Goal: Obtain resource: Download file/media

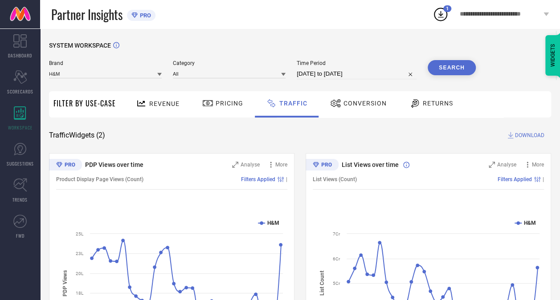
click at [521, 134] on span "DOWNLOAD" at bounding box center [529, 135] width 29 height 9
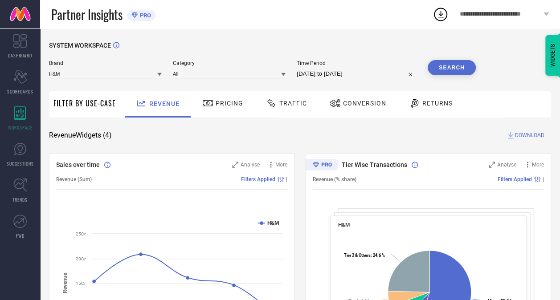
click at [295, 98] on div "Traffic" at bounding box center [286, 103] width 45 height 15
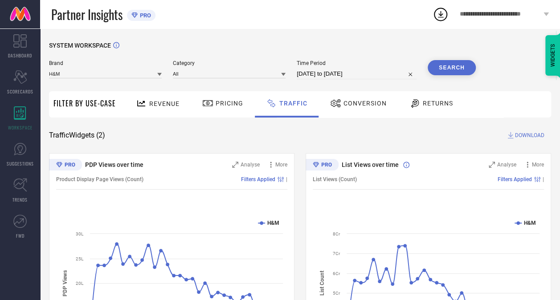
click at [530, 135] on span "DOWNLOAD" at bounding box center [529, 135] width 29 height 9
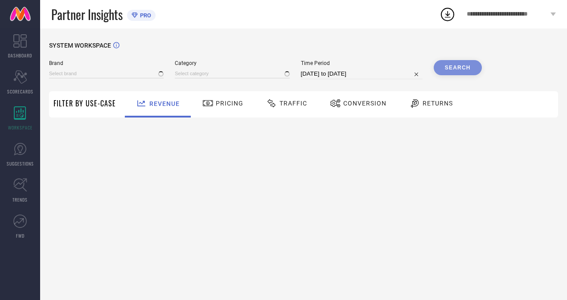
type input "H&M"
type input "All"
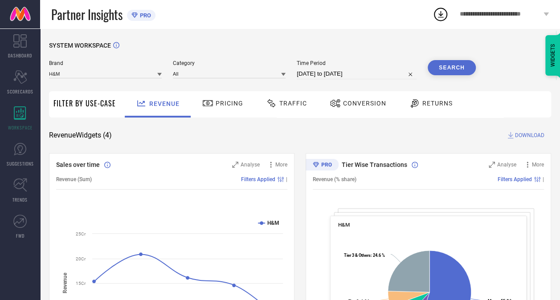
click at [526, 136] on span "DOWNLOAD" at bounding box center [529, 135] width 29 height 9
click at [294, 111] on div "Traffic" at bounding box center [286, 104] width 63 height 26
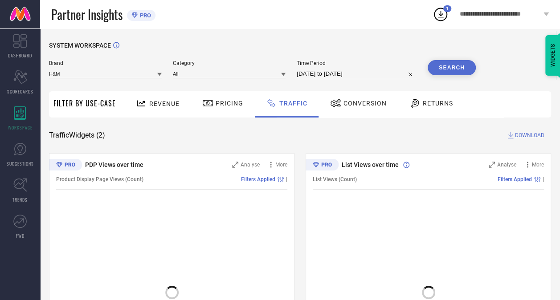
select select "6"
select select "2025"
select select "7"
select select "2025"
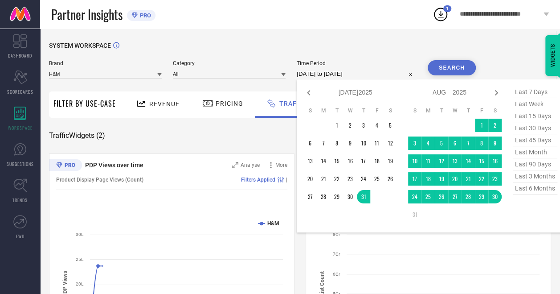
click at [341, 75] on input "[DATE] to [DATE]" at bounding box center [357, 74] width 120 height 11
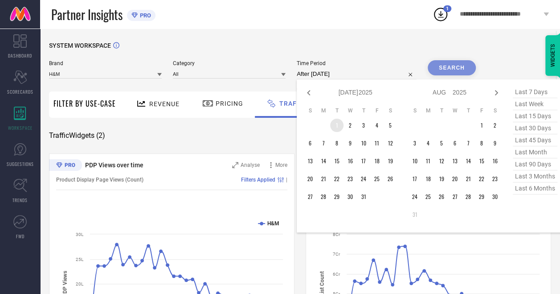
click at [340, 126] on td "1" at bounding box center [336, 125] width 13 height 13
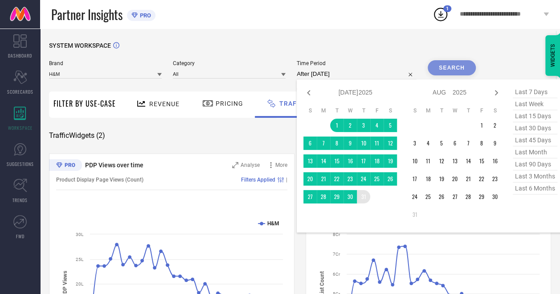
type input "01-07-2025 to 31-07-2025"
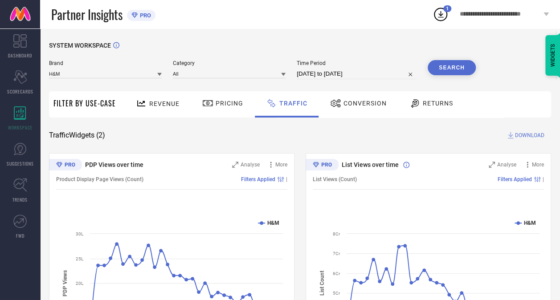
click at [456, 63] on button "Search" at bounding box center [452, 67] width 48 height 15
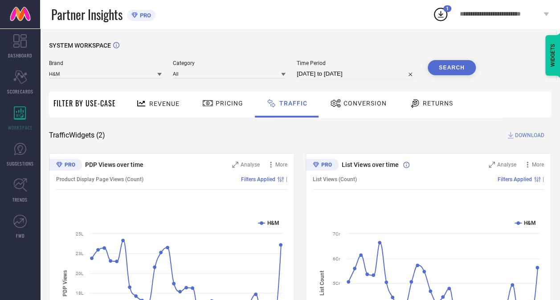
click at [540, 134] on span "DOWNLOAD" at bounding box center [529, 135] width 29 height 9
click at [440, 14] on icon at bounding box center [441, 14] width 16 height 16
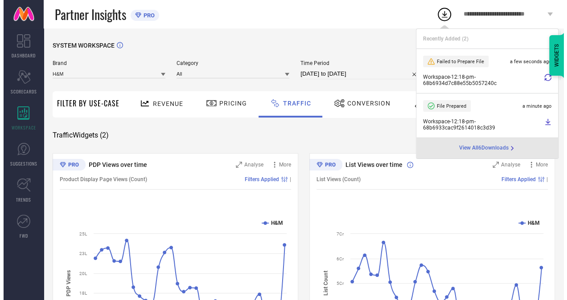
scroll to position [89, 0]
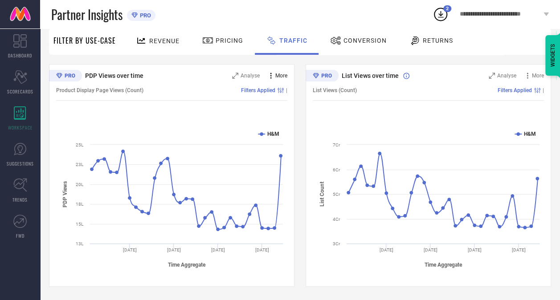
click at [270, 76] on icon at bounding box center [270, 76] width 1 height 6
click at [244, 72] on div "Analyse" at bounding box center [246, 75] width 28 height 9
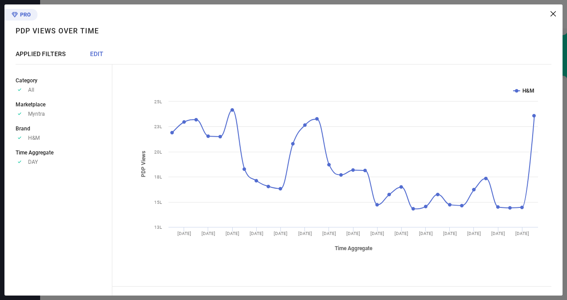
click at [100, 55] on span "EDIT" at bounding box center [96, 53] width 13 height 7
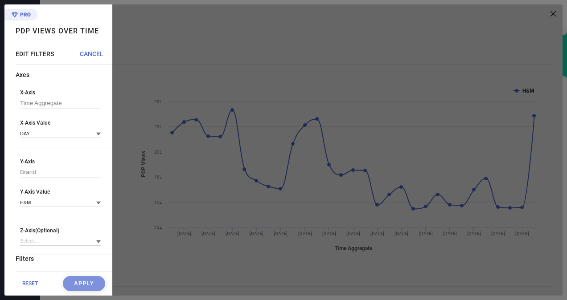
scroll to position [72, 0]
click at [307, 77] on div at bounding box center [337, 149] width 450 height 291
click at [96, 53] on span "CANCEL" at bounding box center [92, 53] width 24 height 7
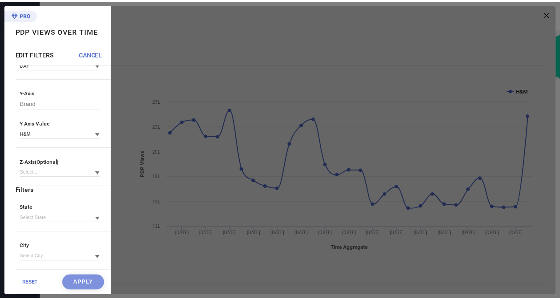
scroll to position [0, 0]
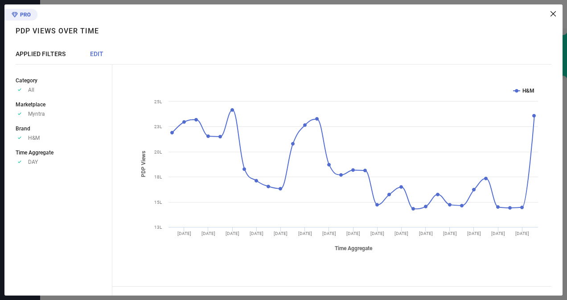
click at [552, 15] on icon at bounding box center [552, 13] width 5 height 5
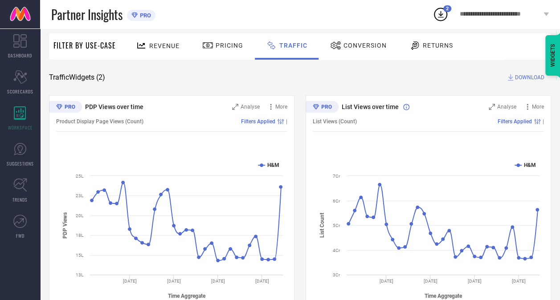
scroll to position [54, 0]
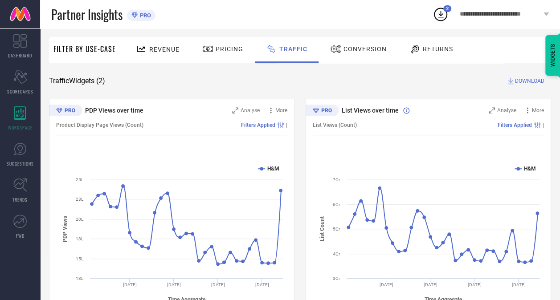
click at [350, 53] on div "Conversion" at bounding box center [358, 48] width 61 height 15
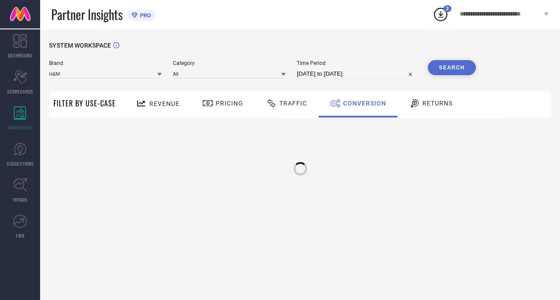
scroll to position [0, 0]
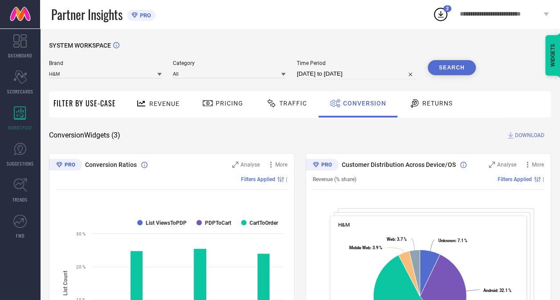
click at [218, 104] on span "Pricing" at bounding box center [230, 103] width 28 height 7
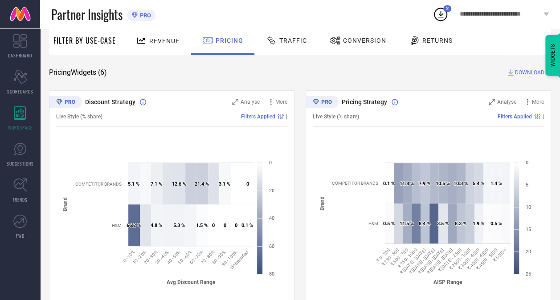
scroll to position [62, 0]
click at [159, 45] on div "Revenue" at bounding box center [158, 41] width 48 height 16
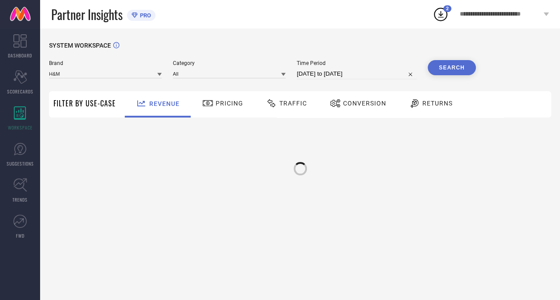
scroll to position [0, 0]
